Goal: Task Accomplishment & Management: Manage account settings

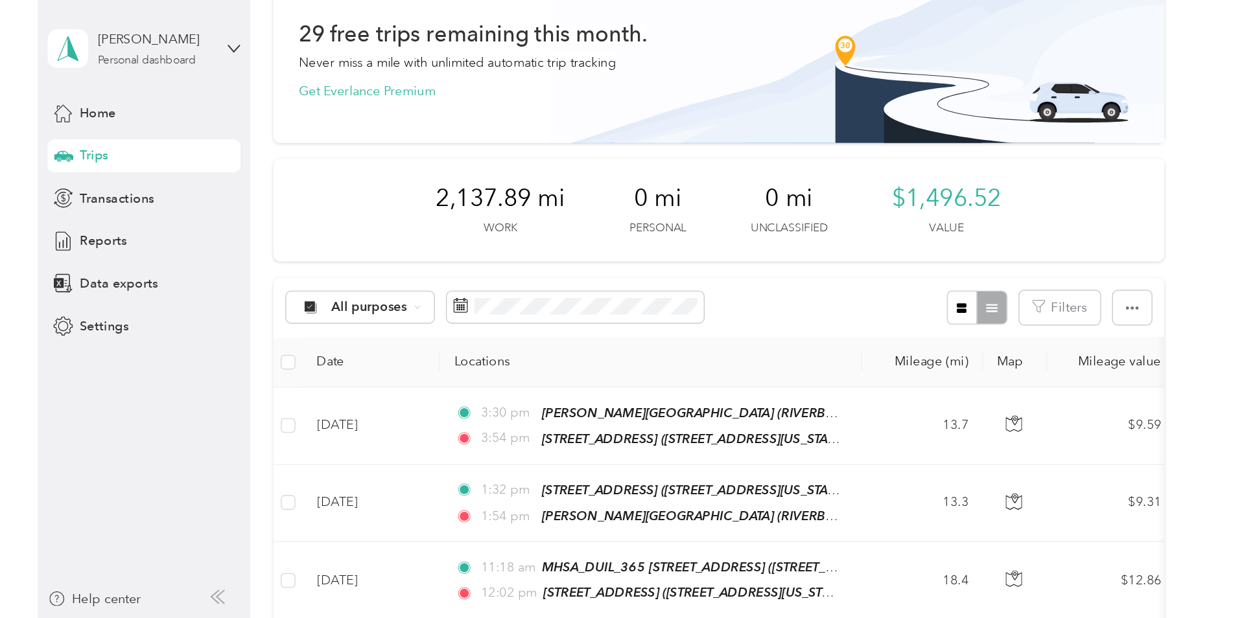
scroll to position [65, 0]
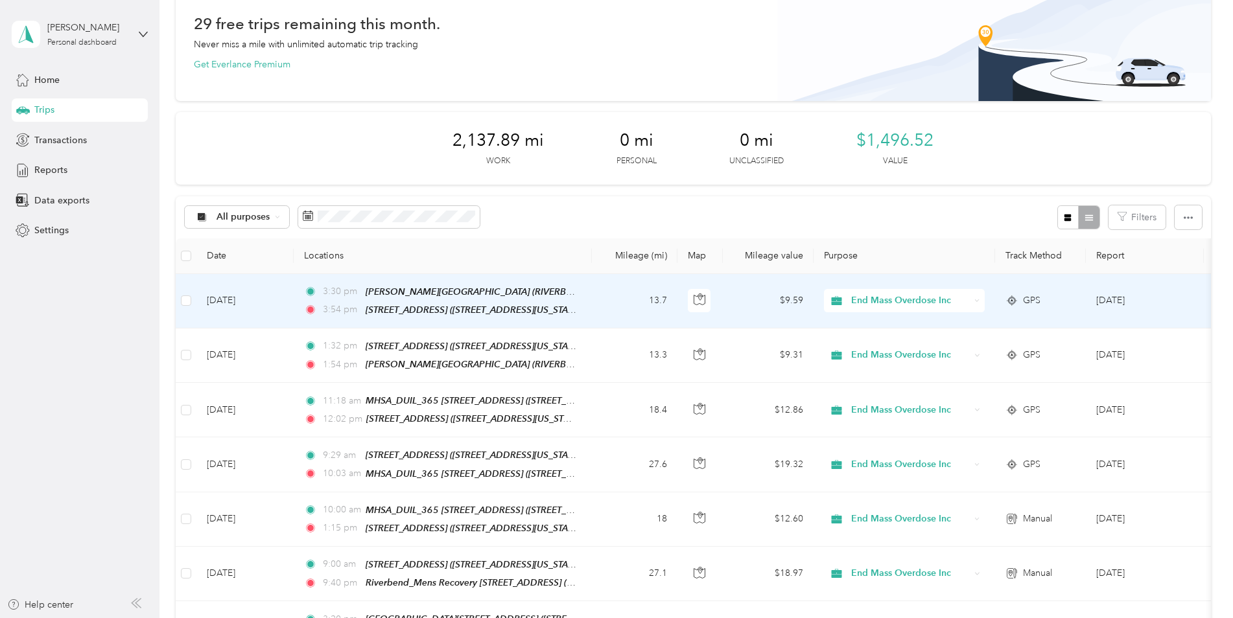
click at [646, 302] on td "13.7" at bounding box center [635, 301] width 86 height 54
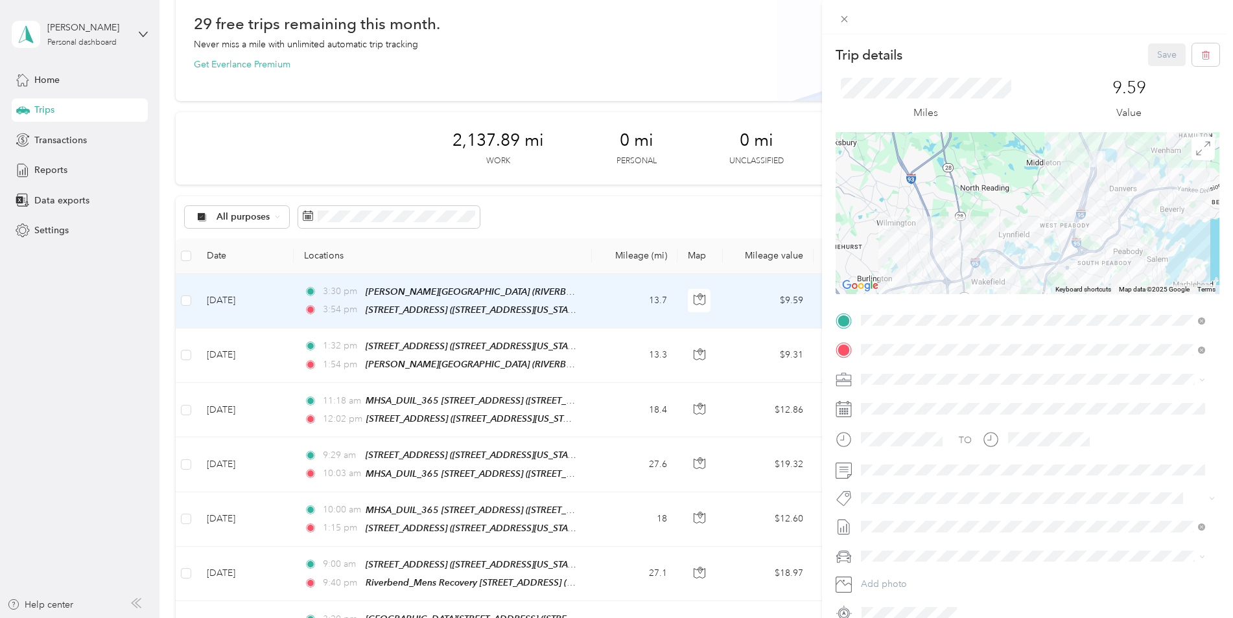
click at [817, 103] on div "Miles" at bounding box center [925, 99] width 180 height 43
click at [233, 351] on div "Trip details Save This trip cannot be edited because it is either under review,…" at bounding box center [616, 309] width 1233 height 618
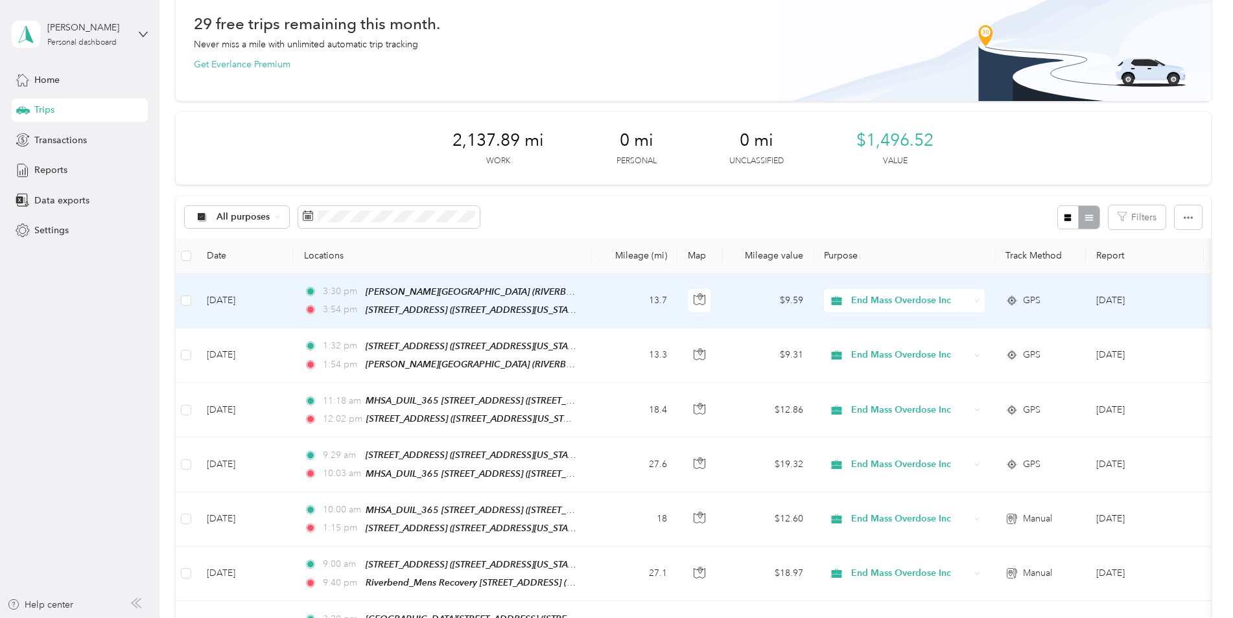
click at [233, 351] on div at bounding box center [616, 309] width 1233 height 618
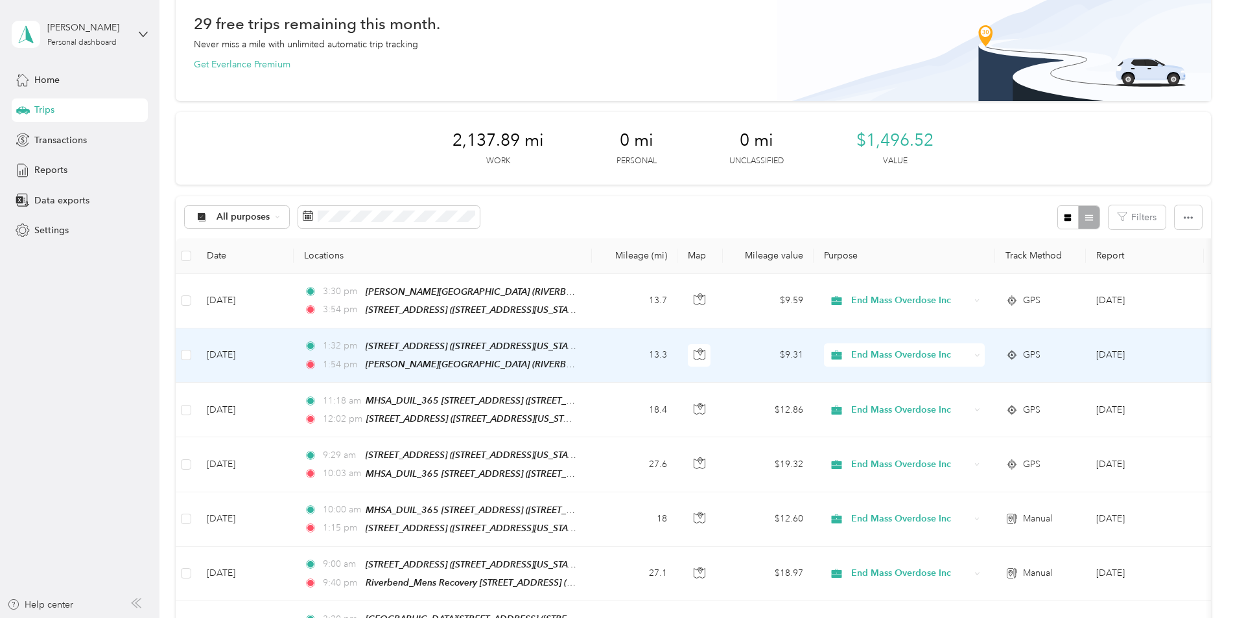
click at [233, 351] on td "[DATE]" at bounding box center [244, 356] width 97 height 54
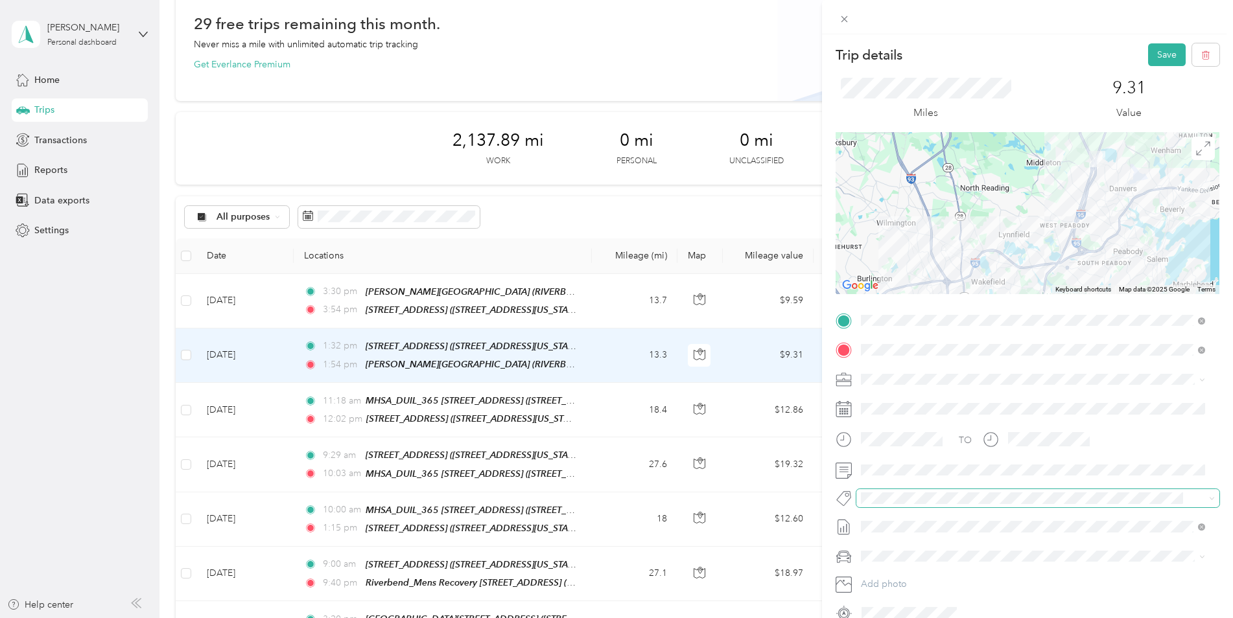
click at [817, 436] on span at bounding box center [1037, 498] width 363 height 18
click at [817, 436] on span at bounding box center [1026, 499] width 341 height 14
click at [817, 347] on button "Bsas" at bounding box center [882, 344] width 34 height 16
click at [817, 57] on button "Save" at bounding box center [1167, 54] width 38 height 23
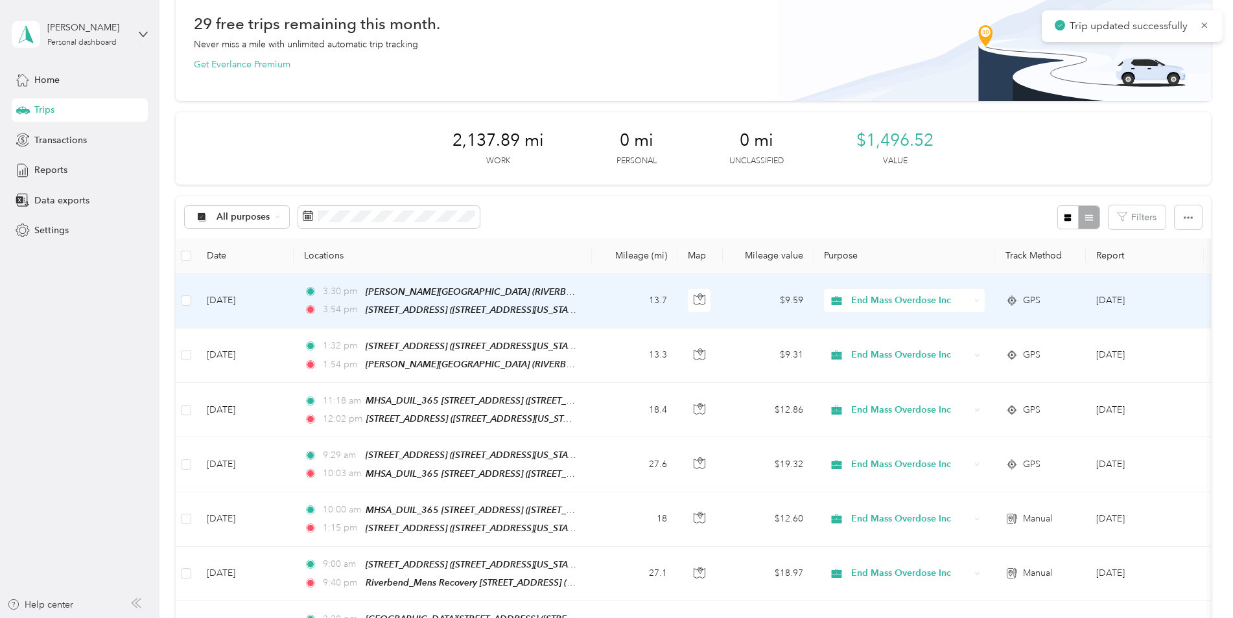
click at [212, 296] on td "[DATE]" at bounding box center [244, 301] width 97 height 54
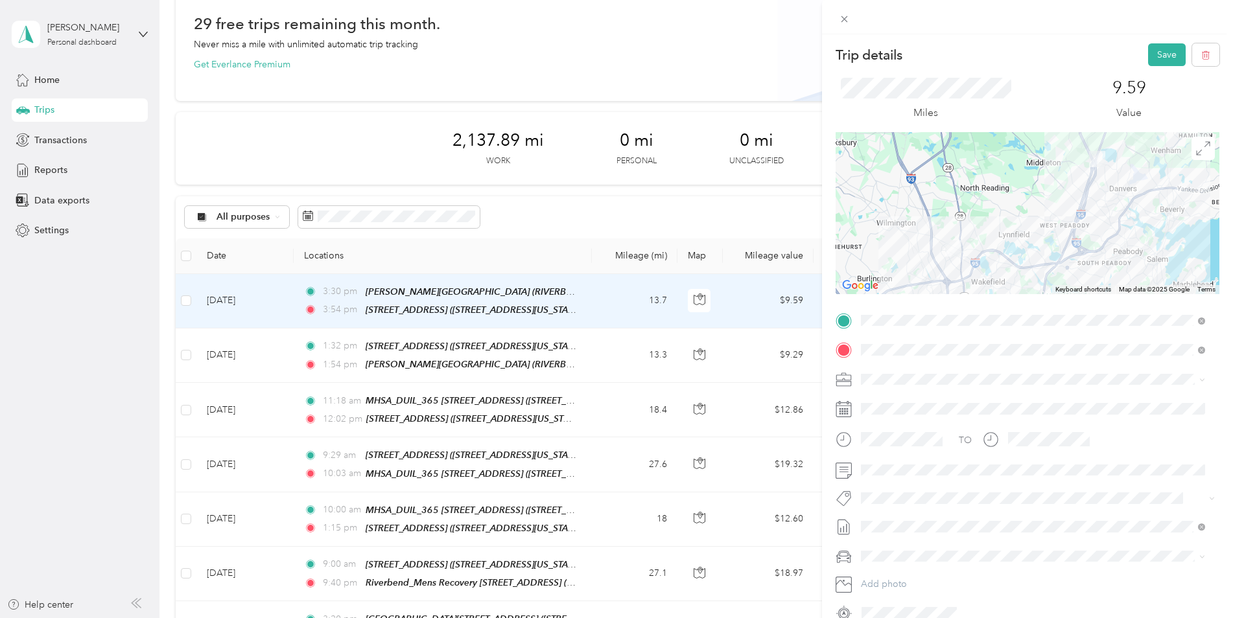
click at [817, 351] on li "Bsas" at bounding box center [1032, 344] width 353 height 25
click at [817, 51] on button "Save" at bounding box center [1167, 54] width 38 height 23
